Goal: Task Accomplishment & Management: Use online tool/utility

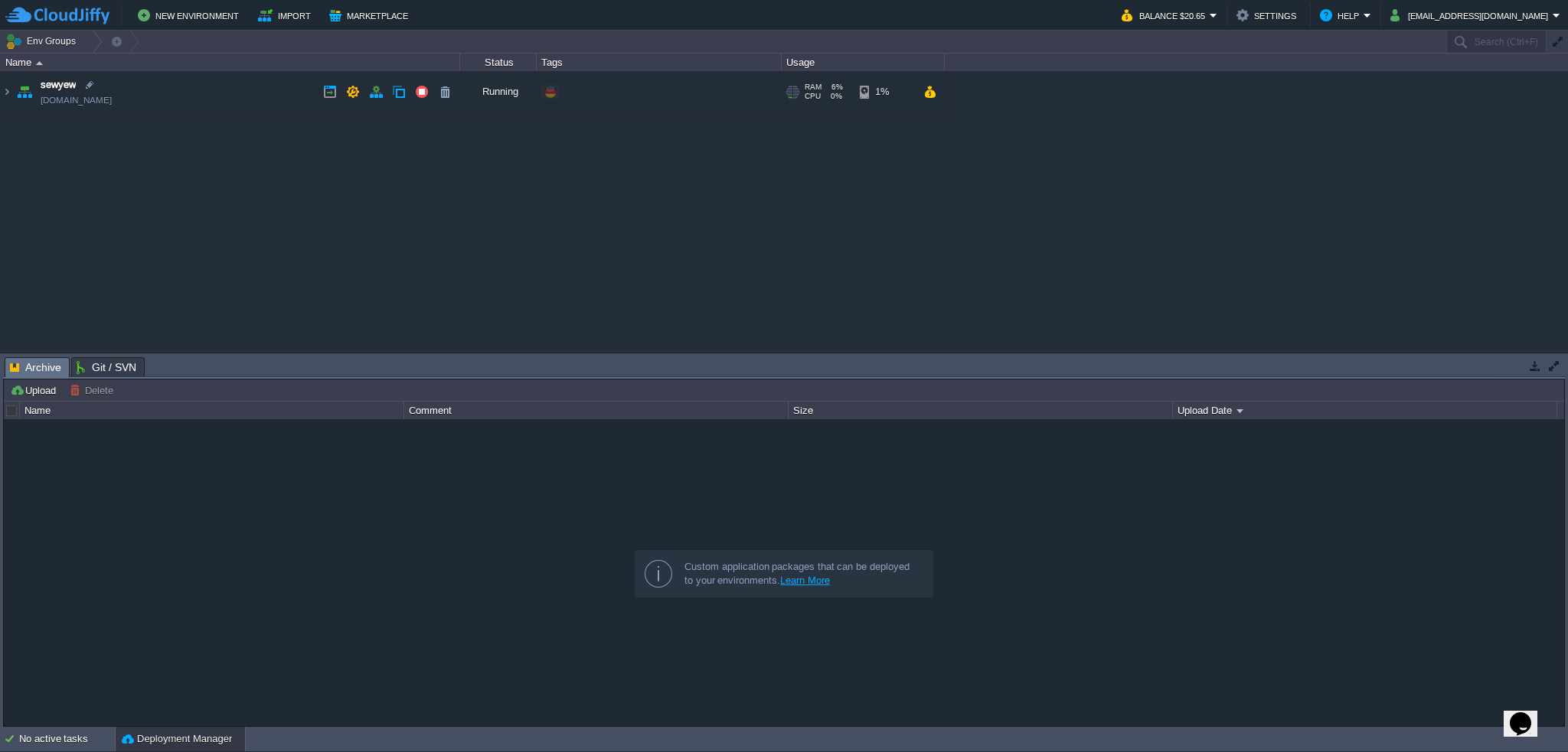
click at [937, 88] on td at bounding box center [929, 92] width 22 height 23
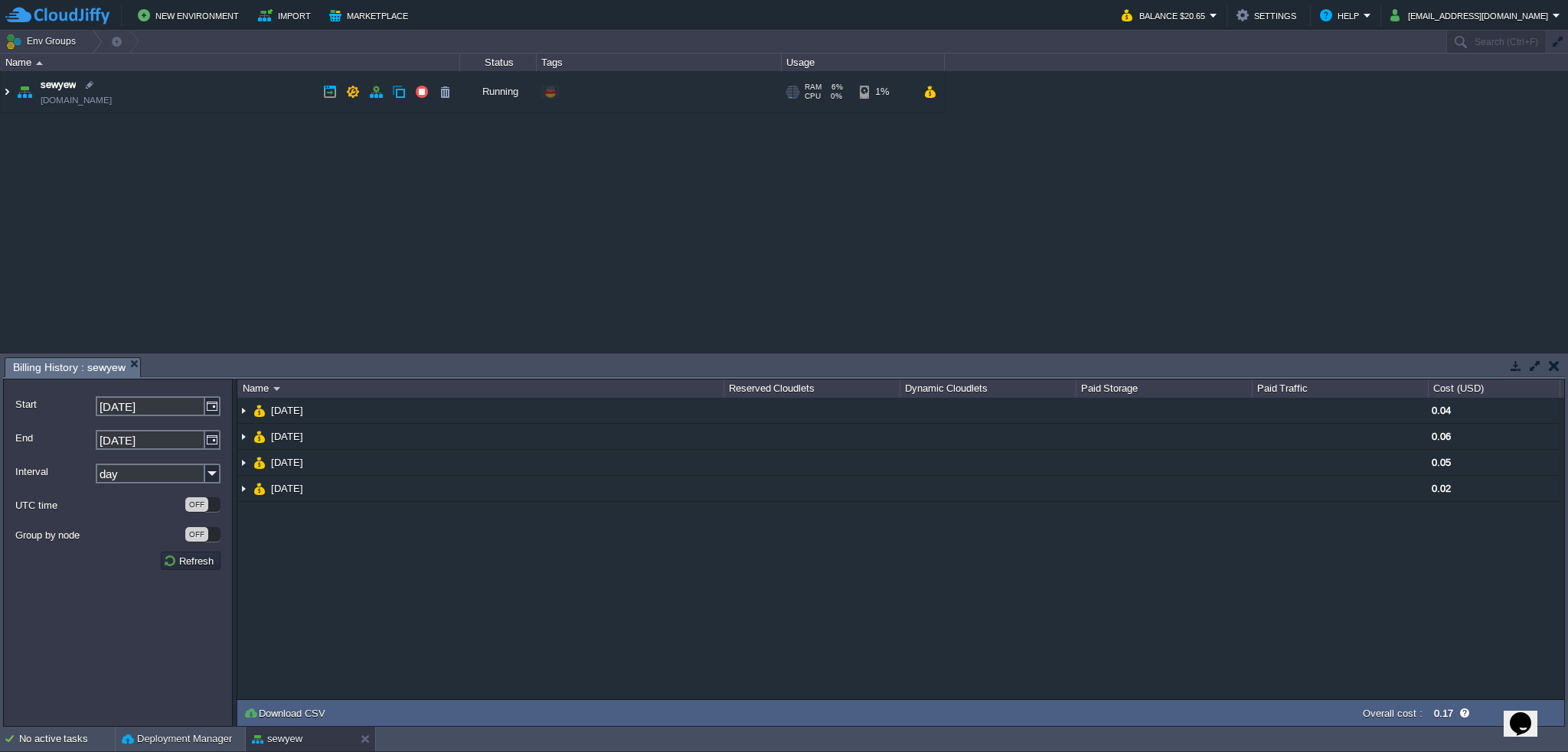
click at [8, 91] on img at bounding box center [7, 91] width 12 height 41
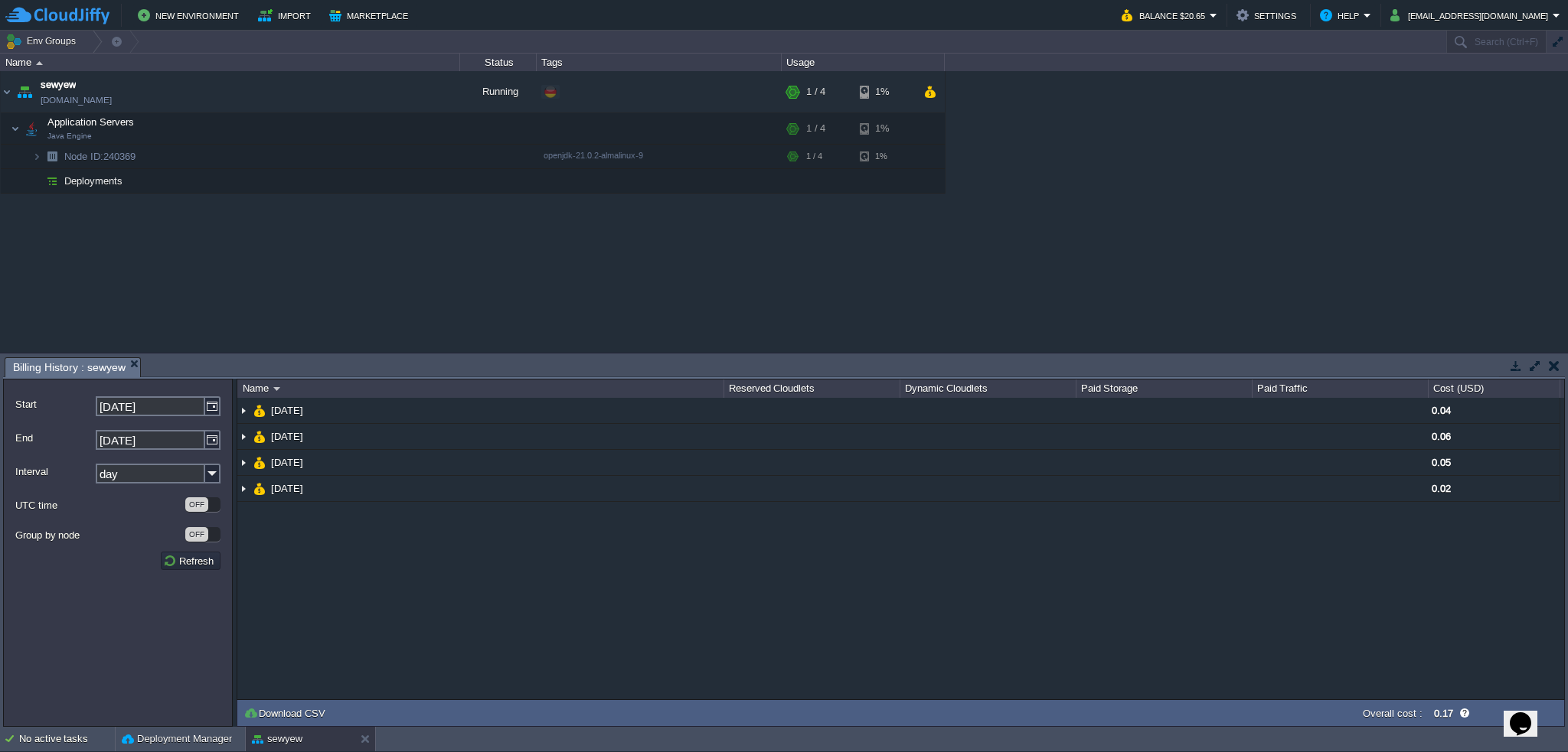
click at [185, 247] on div "sewyew [DOMAIN_NAME] Running + Add to Env Group RAM 6% CPU 0% 1 / 4 1% Applicat…" at bounding box center [784, 211] width 1568 height 282
click at [410, 276] on div "sewyew [DOMAIN_NAME] Running + Add to Env Group RAM 6% CPU 0% 1 / 4 1% Applicat…" at bounding box center [784, 211] width 1568 height 282
click at [39, 155] on img at bounding box center [37, 156] width 10 height 24
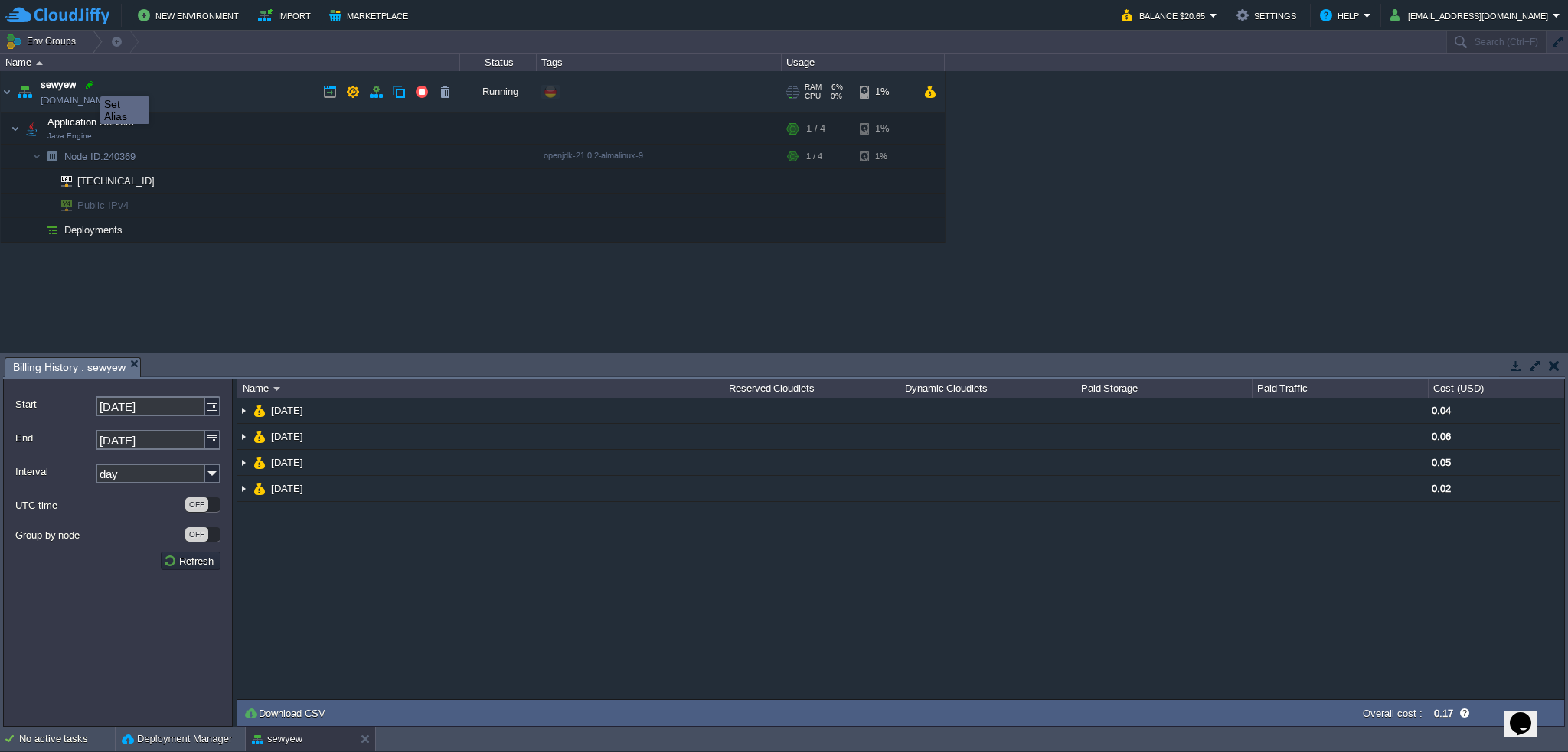
click at [89, 83] on div at bounding box center [90, 85] width 13 height 13
click at [225, 298] on div "sewyew [DOMAIN_NAME] Running + Add to Env Group RAM 6% CPU 0% 1 / 4 1% Applicat…" at bounding box center [784, 211] width 1568 height 282
click at [90, 86] on div at bounding box center [90, 85] width 13 height 13
type input "sewyew"
click at [165, 275] on div "sewyew [DOMAIN_NAME] Running + Add to Env Group RAM 6% CPU 0% 1 / 4 1% Applicat…" at bounding box center [784, 211] width 1568 height 282
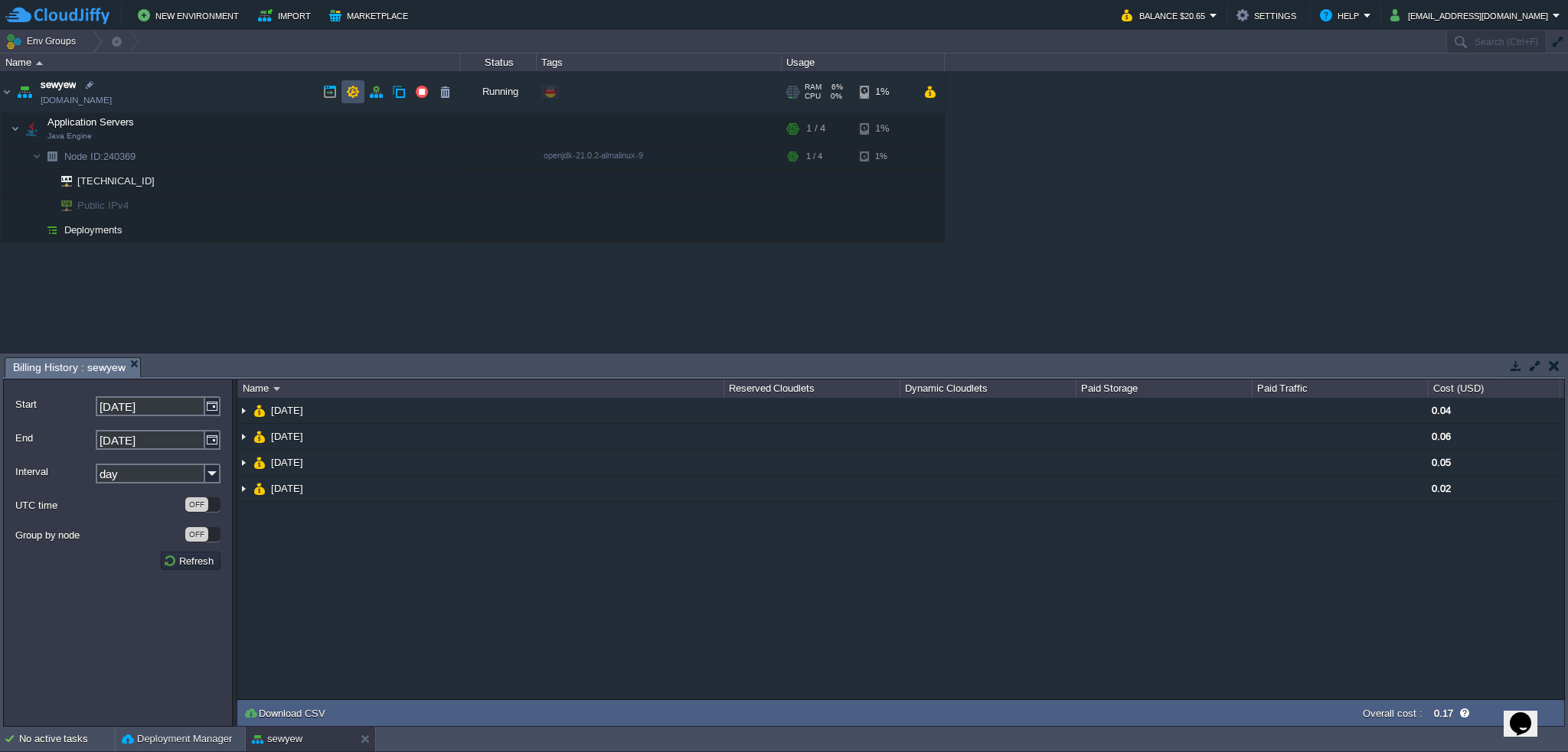
click at [356, 97] on button "button" at bounding box center [353, 92] width 13 height 13
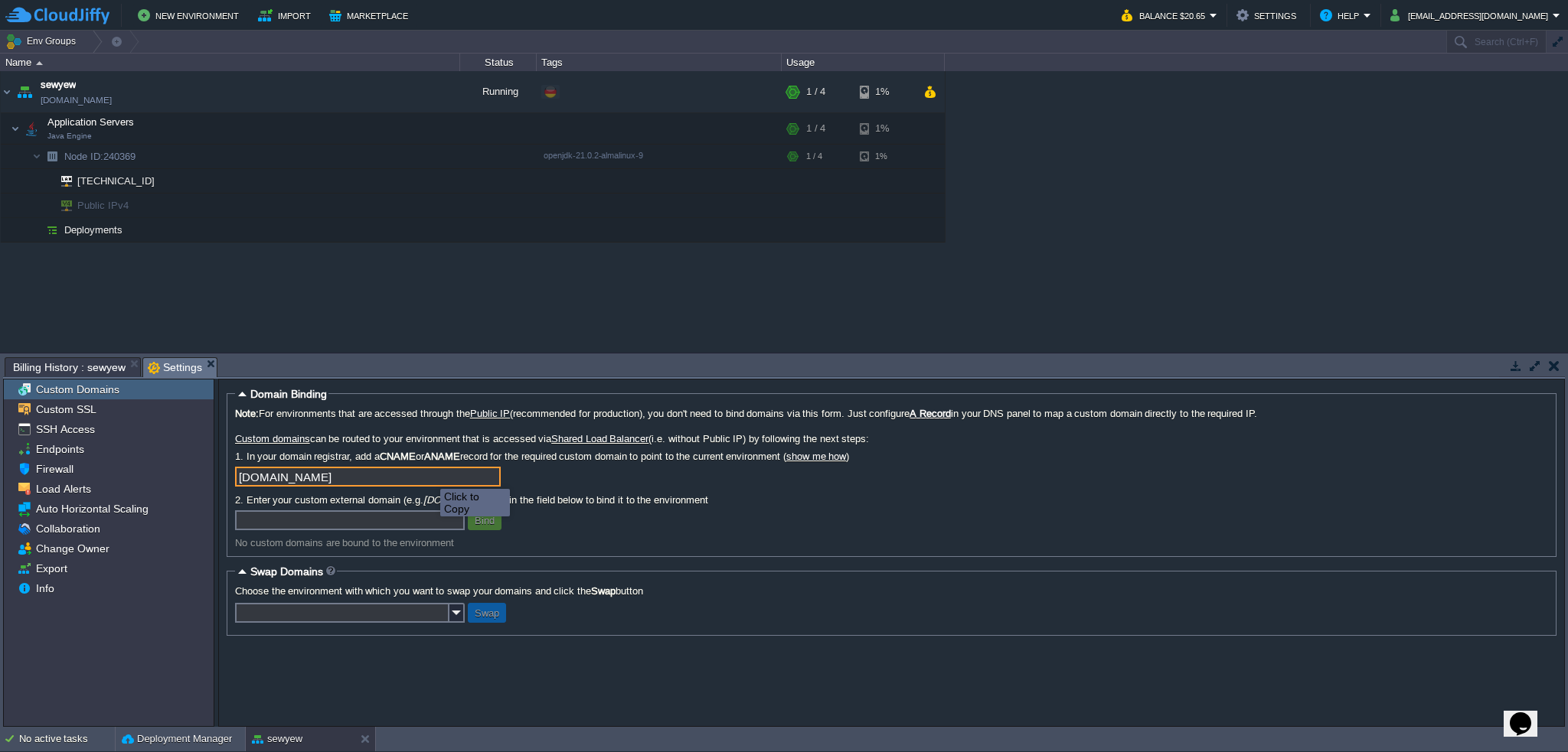
click at [490, 478] on input "[DOMAIN_NAME]" at bounding box center [368, 477] width 266 height 20
click at [695, 523] on div "Bind" at bounding box center [892, 520] width 1314 height 20
